Goal: Transaction & Acquisition: Purchase product/service

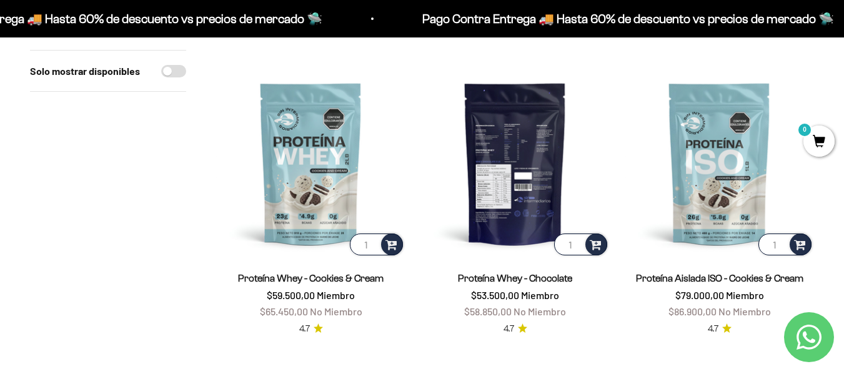
scroll to position [437, 0]
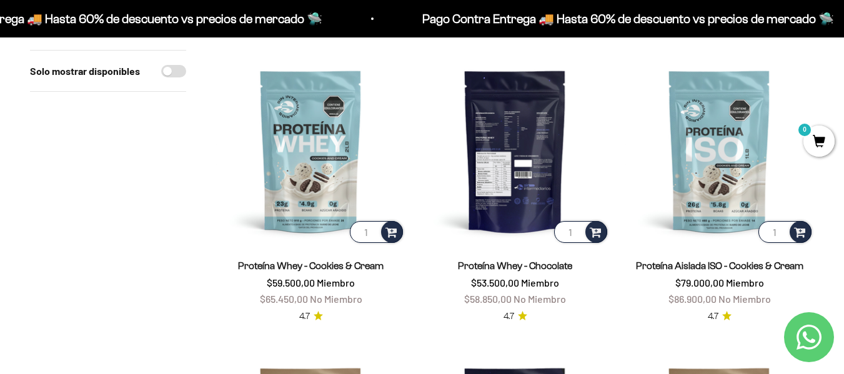
click at [536, 202] on img at bounding box center [515, 150] width 189 height 189
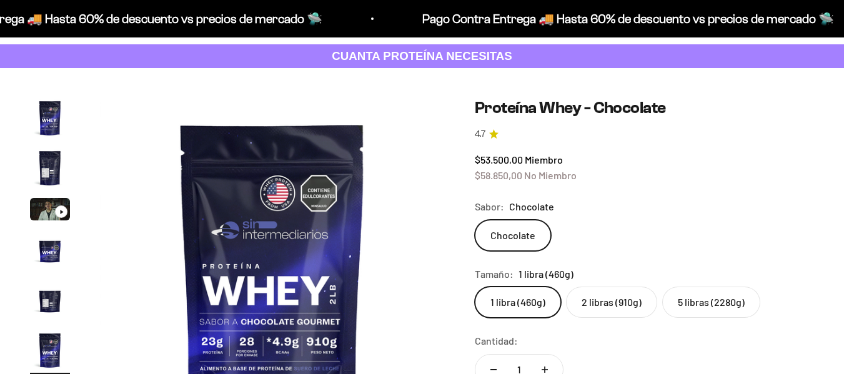
scroll to position [0, 1762]
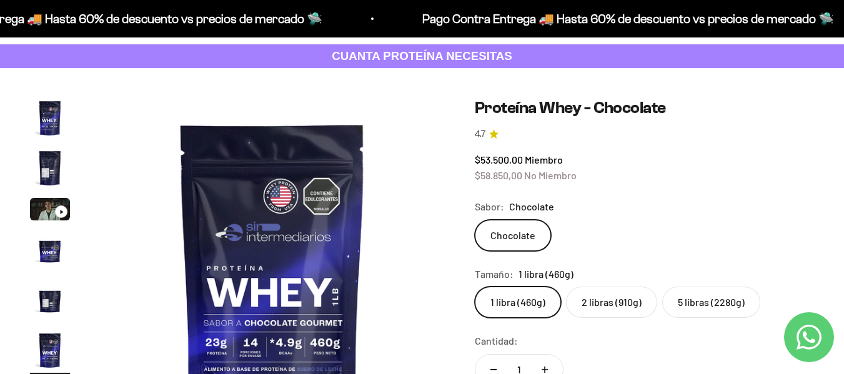
click at [709, 301] on label "5 libras (2280g)" at bounding box center [711, 302] width 98 height 31
click at [475, 287] on input "5 libras (2280g)" at bounding box center [474, 286] width 1 height 1
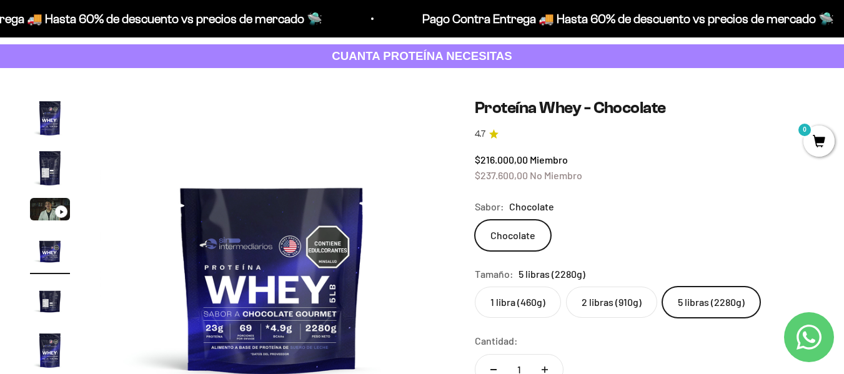
click at [585, 308] on label "2 libras (910g)" at bounding box center [611, 302] width 91 height 31
click at [475, 287] on input "2 libras (910g)" at bounding box center [474, 286] width 1 height 1
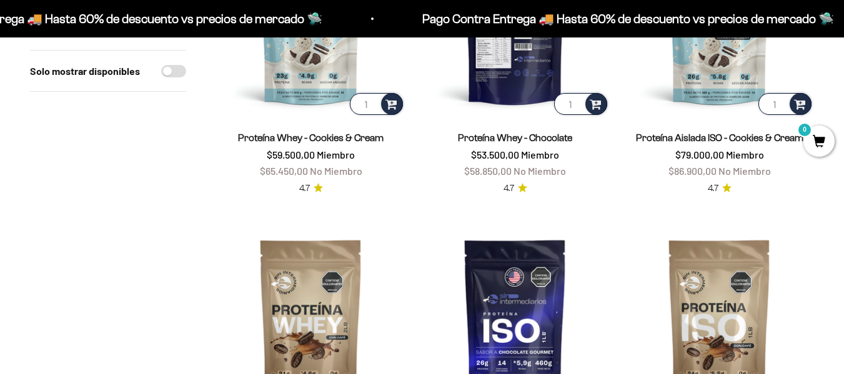
scroll to position [625, 0]
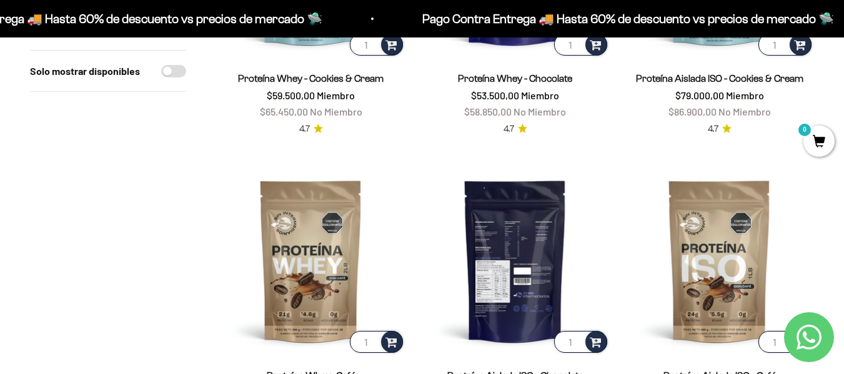
click at [502, 265] on img at bounding box center [515, 260] width 189 height 189
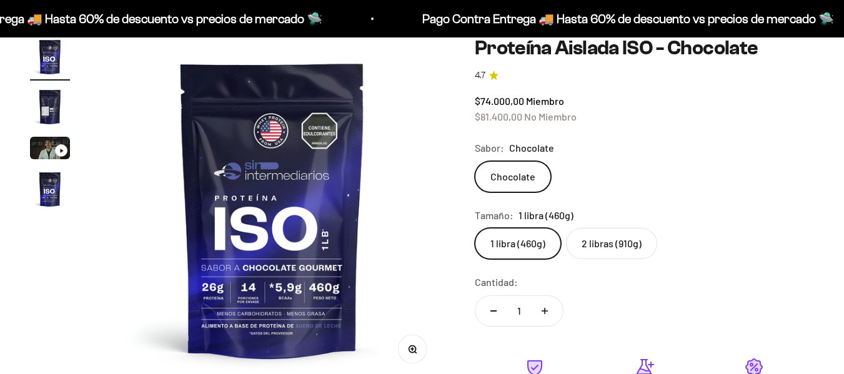
scroll to position [125, 0]
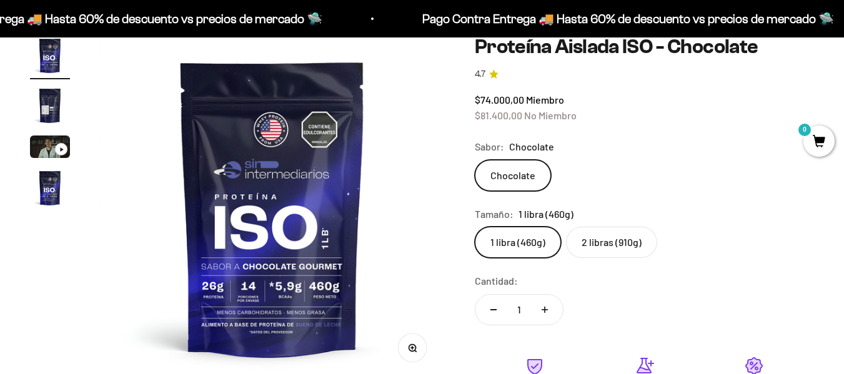
click at [608, 243] on label "2 libras (910g)" at bounding box center [611, 242] width 91 height 31
click at [475, 227] on input "2 libras (910g)" at bounding box center [474, 226] width 1 height 1
radio input "true"
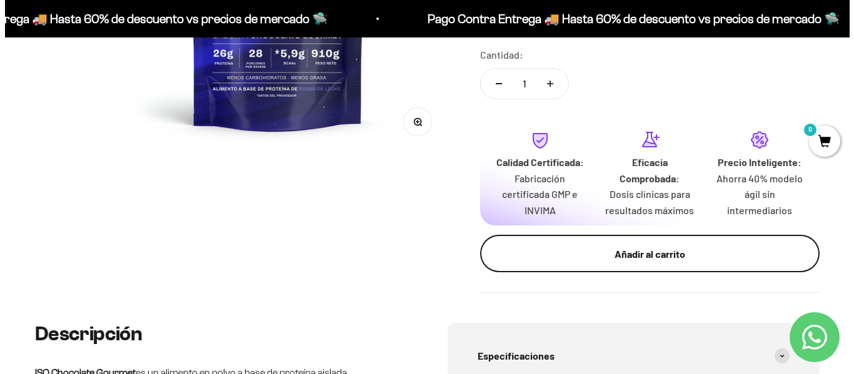
scroll to position [375, 0]
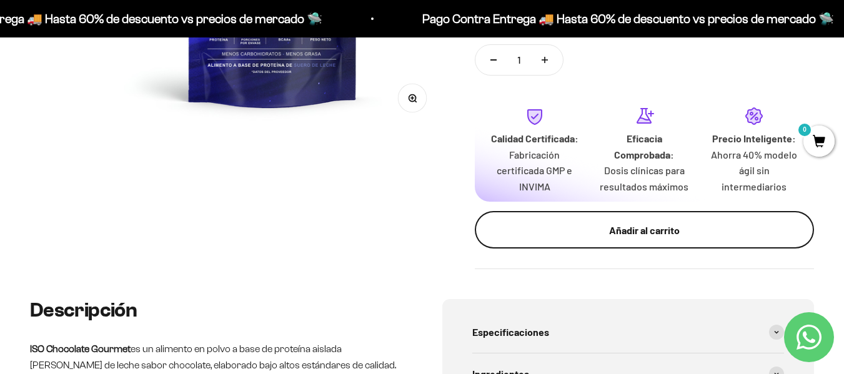
click at [691, 234] on div "Añadir al carrito" at bounding box center [644, 230] width 289 height 16
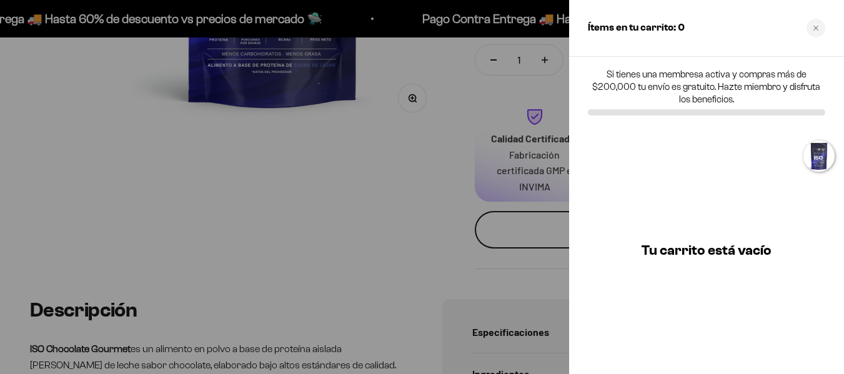
scroll to position [0, 1072]
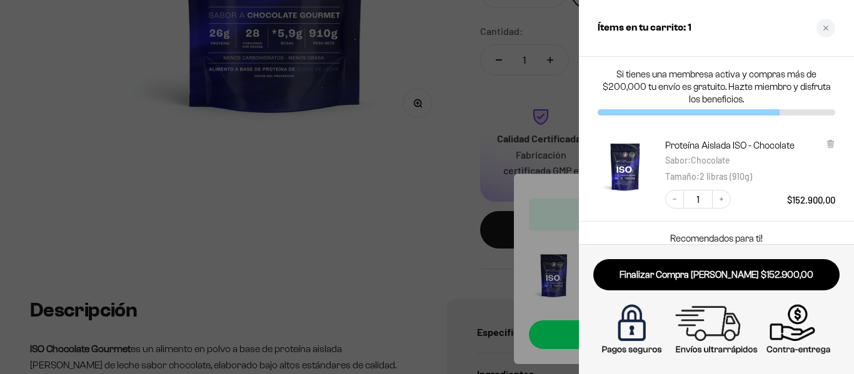
click at [290, 168] on div at bounding box center [427, 187] width 854 height 374
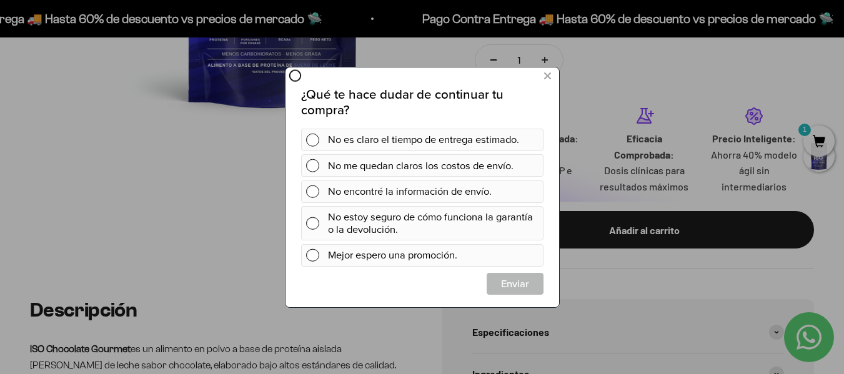
scroll to position [0, 0]
click at [549, 76] on icon at bounding box center [547, 75] width 7 height 17
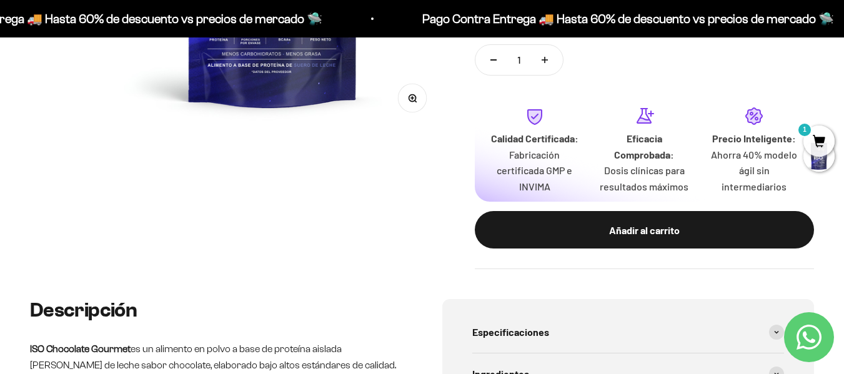
scroll to position [125, 0]
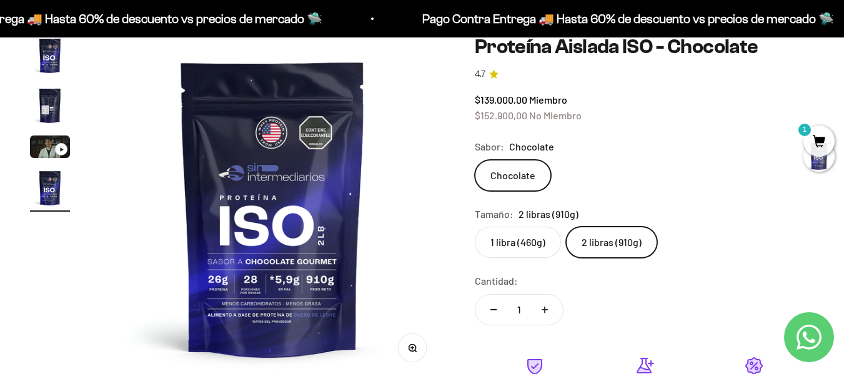
click at [817, 141] on span "1" at bounding box center [819, 141] width 31 height 31
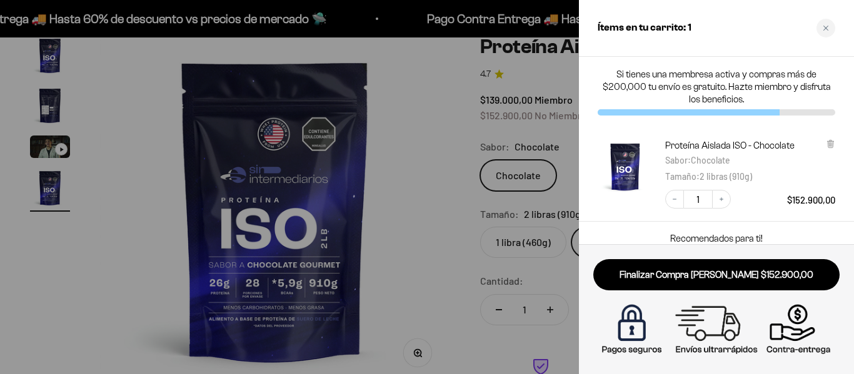
scroll to position [62, 0]
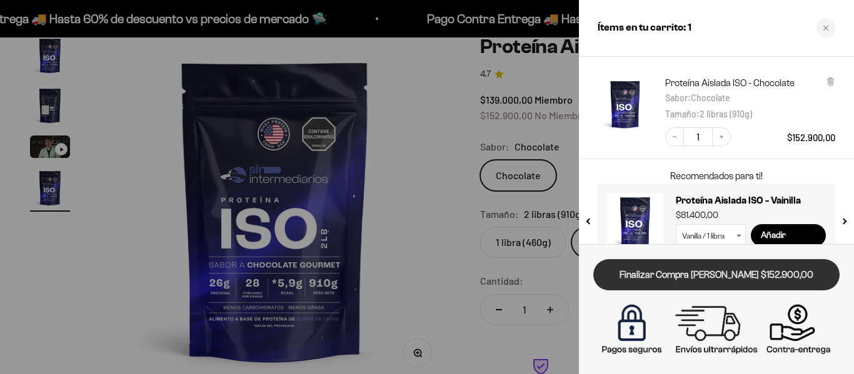
click at [726, 267] on link "Finalizar Compra [PERSON_NAME] $152.900,00" at bounding box center [716, 275] width 246 height 32
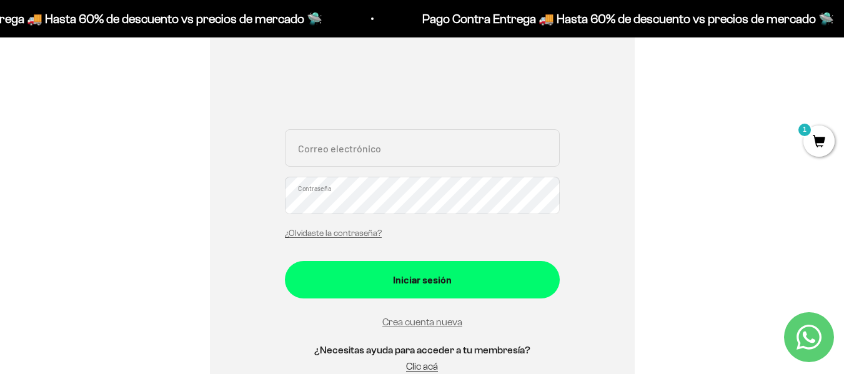
scroll to position [250, 0]
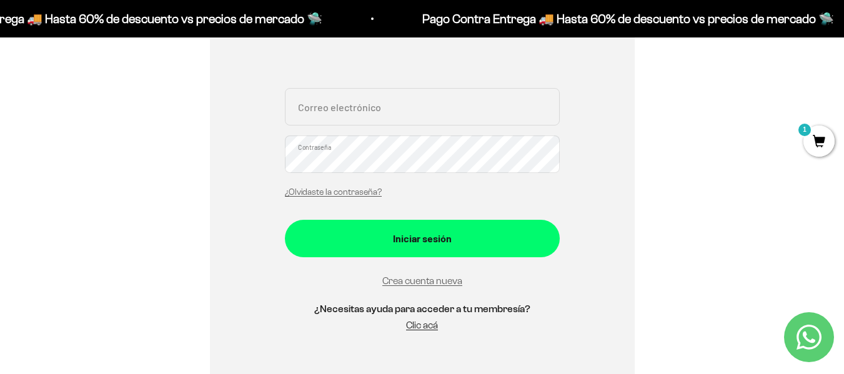
click at [409, 111] on input "Correo electrónico" at bounding box center [422, 106] width 275 height 37
type input "julianah85@hotmail.com"
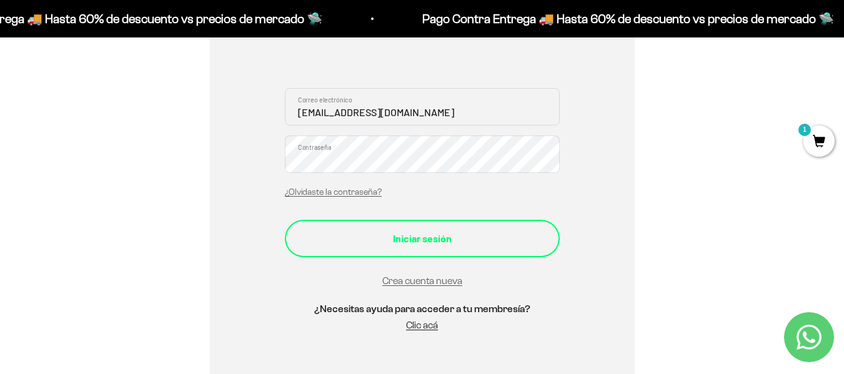
click at [417, 229] on button "Iniciar sesión" at bounding box center [422, 238] width 275 height 37
